Goal: Navigation & Orientation: Find specific page/section

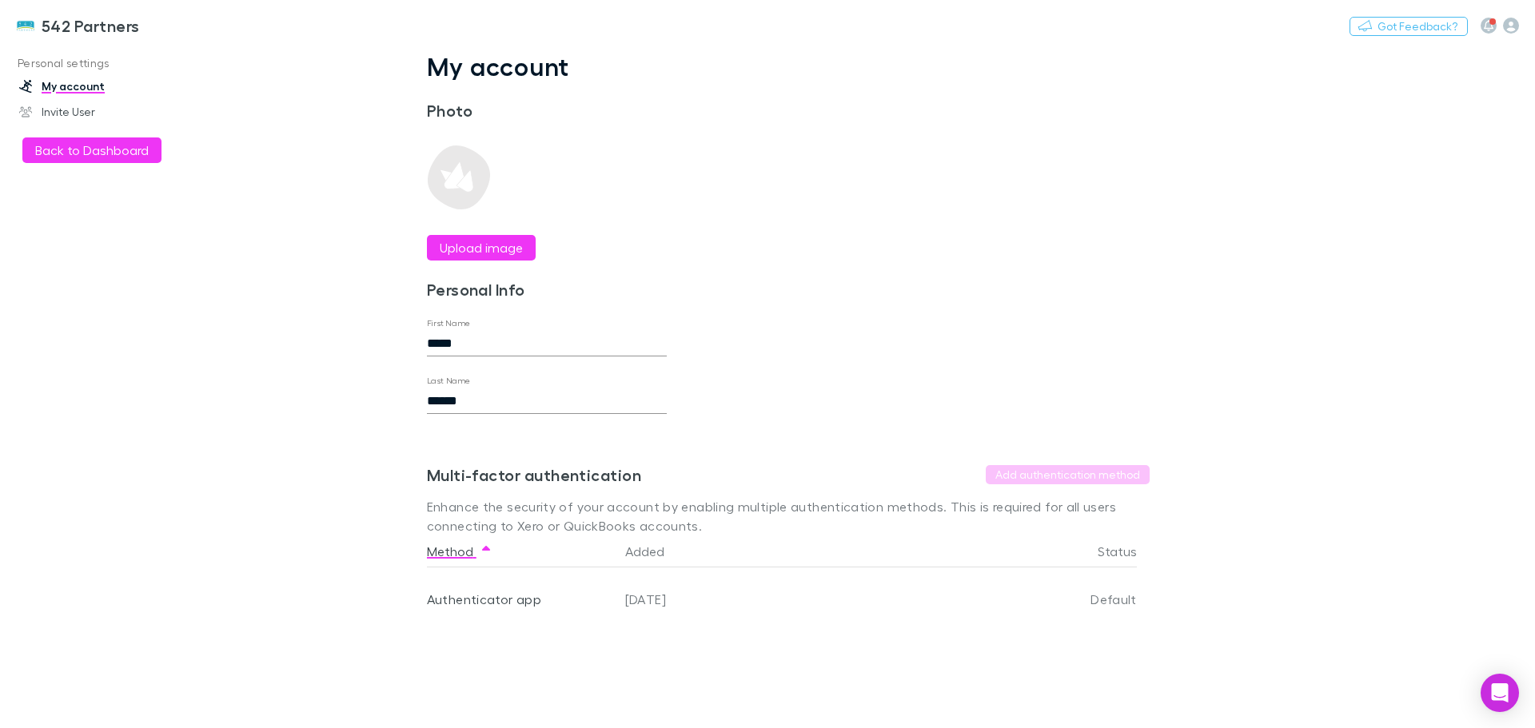
click at [42, 32] on h3 "542 Partners" at bounding box center [91, 25] width 98 height 19
